Goal: Information Seeking & Learning: Learn about a topic

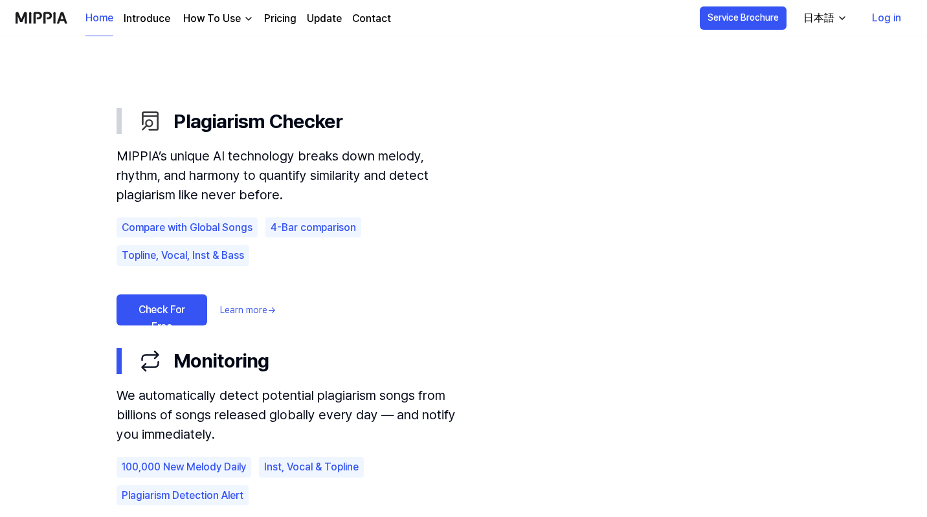
scroll to position [712, 0]
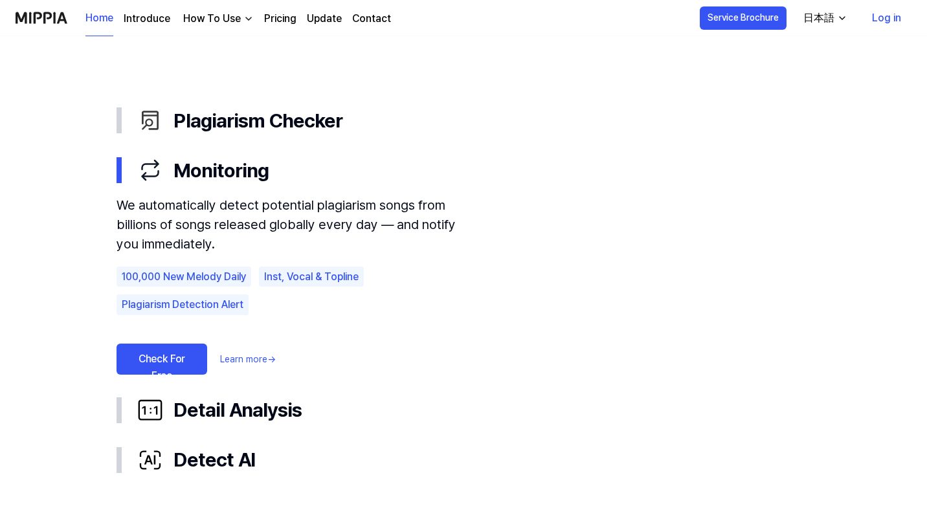
click at [824, 23] on div "日本語" at bounding box center [818, 18] width 36 height 16
click at [818, 19] on div "日本語" at bounding box center [818, 18] width 36 height 16
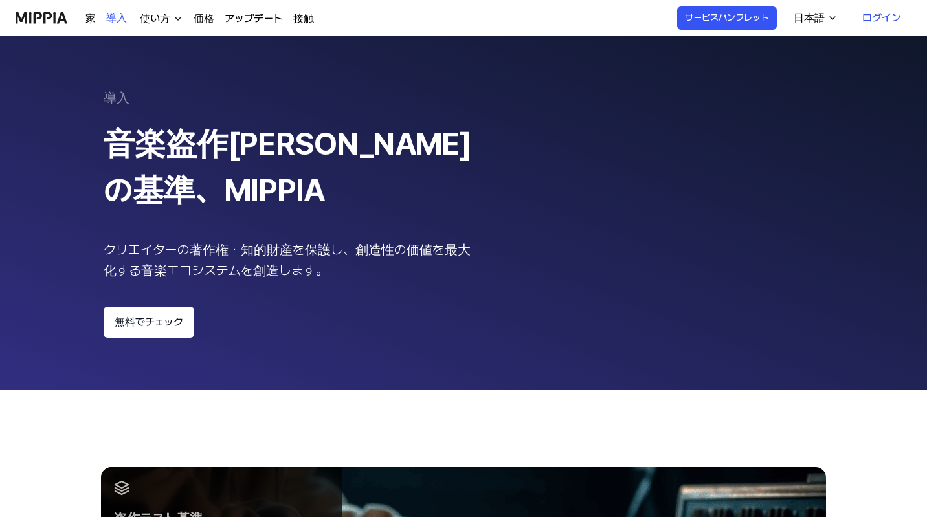
click at [554, 24] on div "家 導入 使い方 価格 アップデート 接触 導入 サービスパンフレット 日本語 ログイン" at bounding box center [464, 18] width 896 height 36
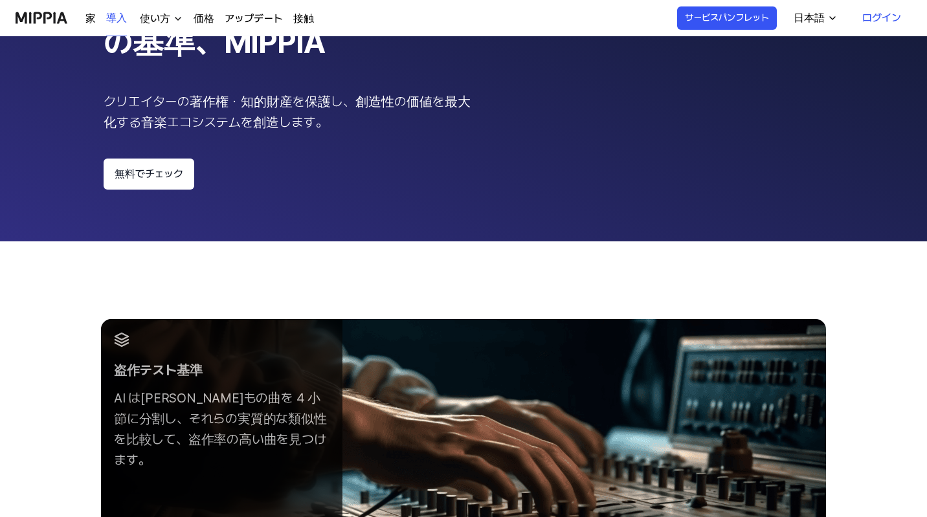
scroll to position [129, 0]
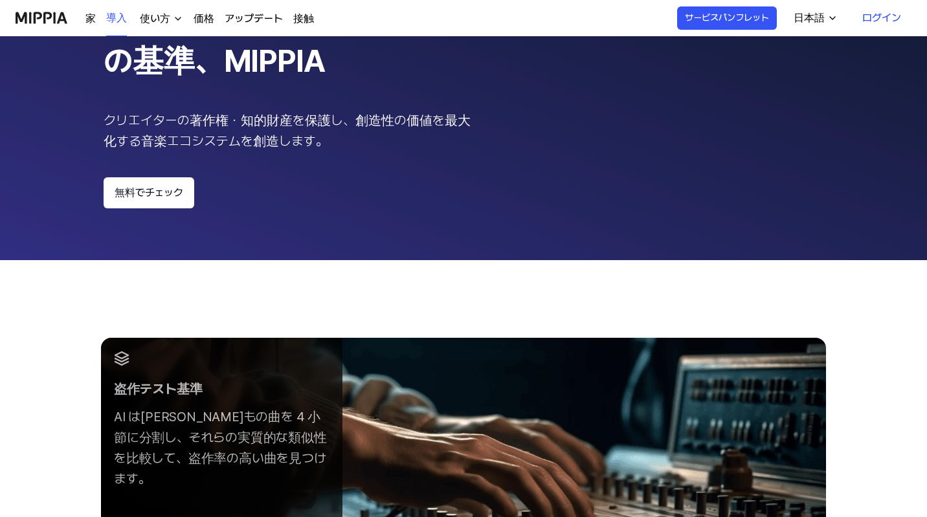
click at [140, 213] on 페이지 "導入 音楽盗作チェックの基準、MIPPIA クリエイターの著作権・知的財産を保護し、創造性の価値を最大化する音楽エコシステムを創造します。 無料でチェック" at bounding box center [463, 83] width 927 height 353
click at [142, 195] on font "無料でチェック" at bounding box center [149, 192] width 69 height 12
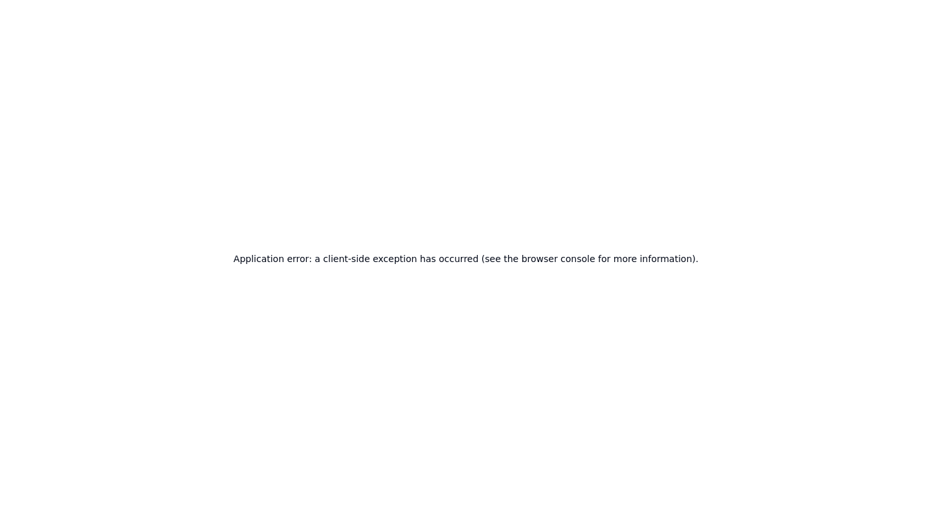
scroll to position [0, 0]
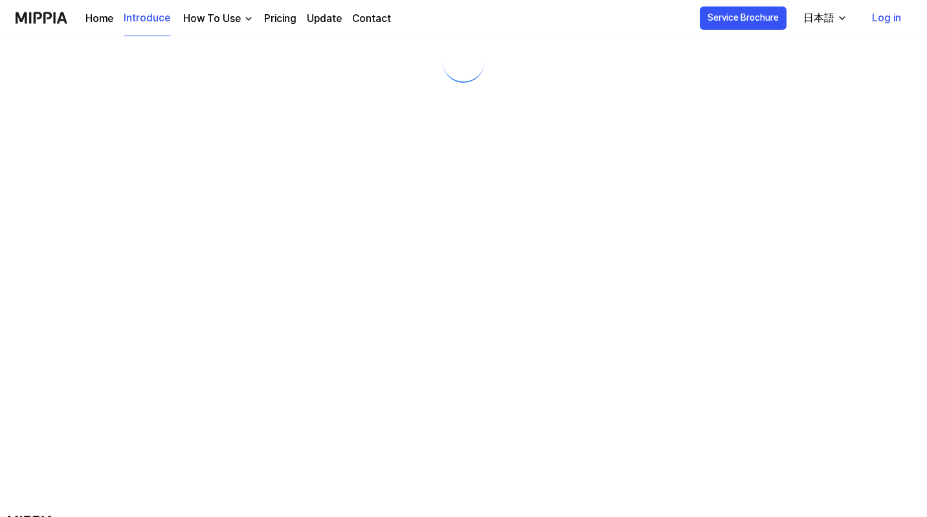
scroll to position [109, 0]
